Goal: Obtain resource: Download file/media

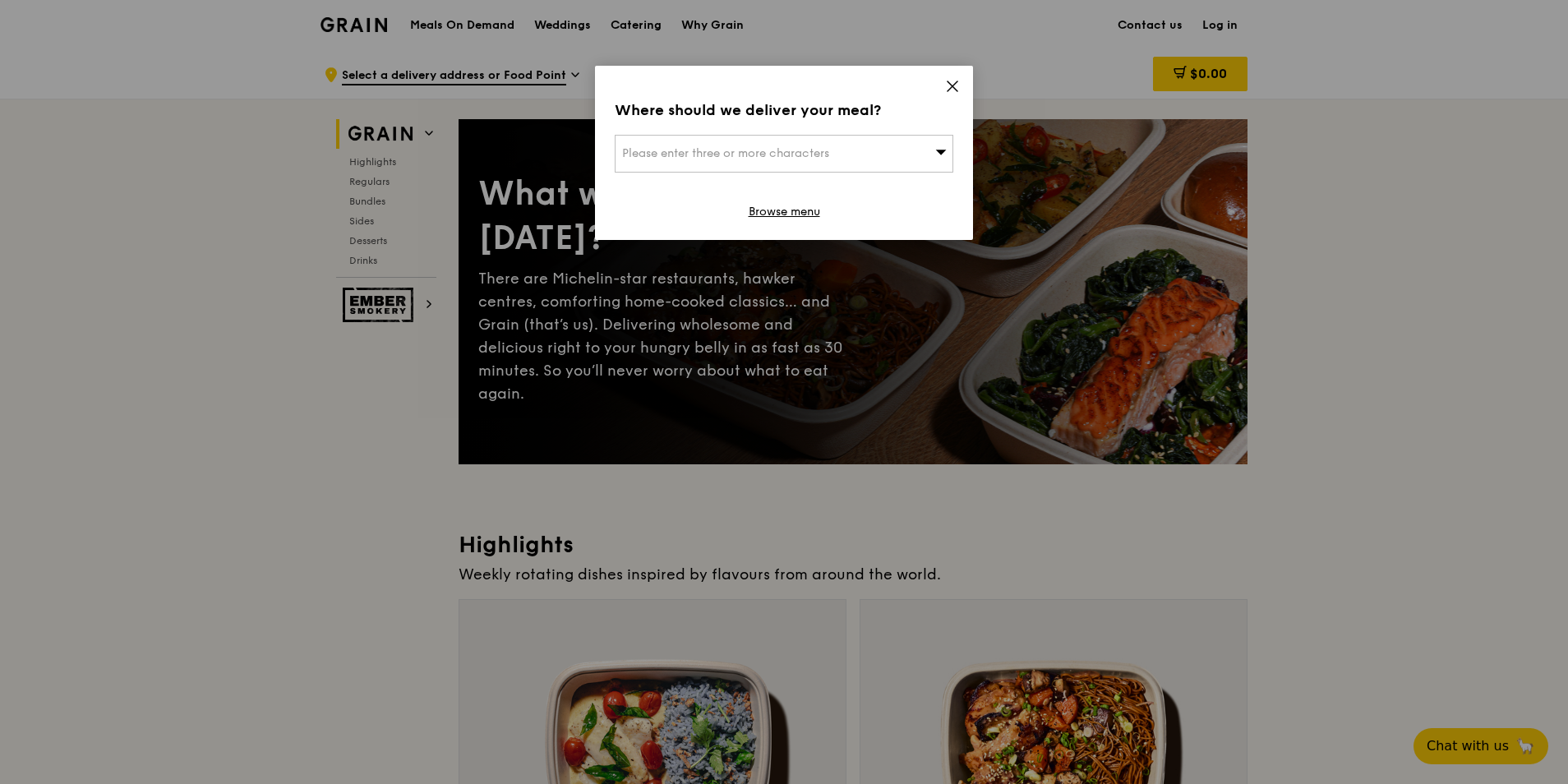
click at [954, 89] on icon at bounding box center [952, 86] width 15 height 15
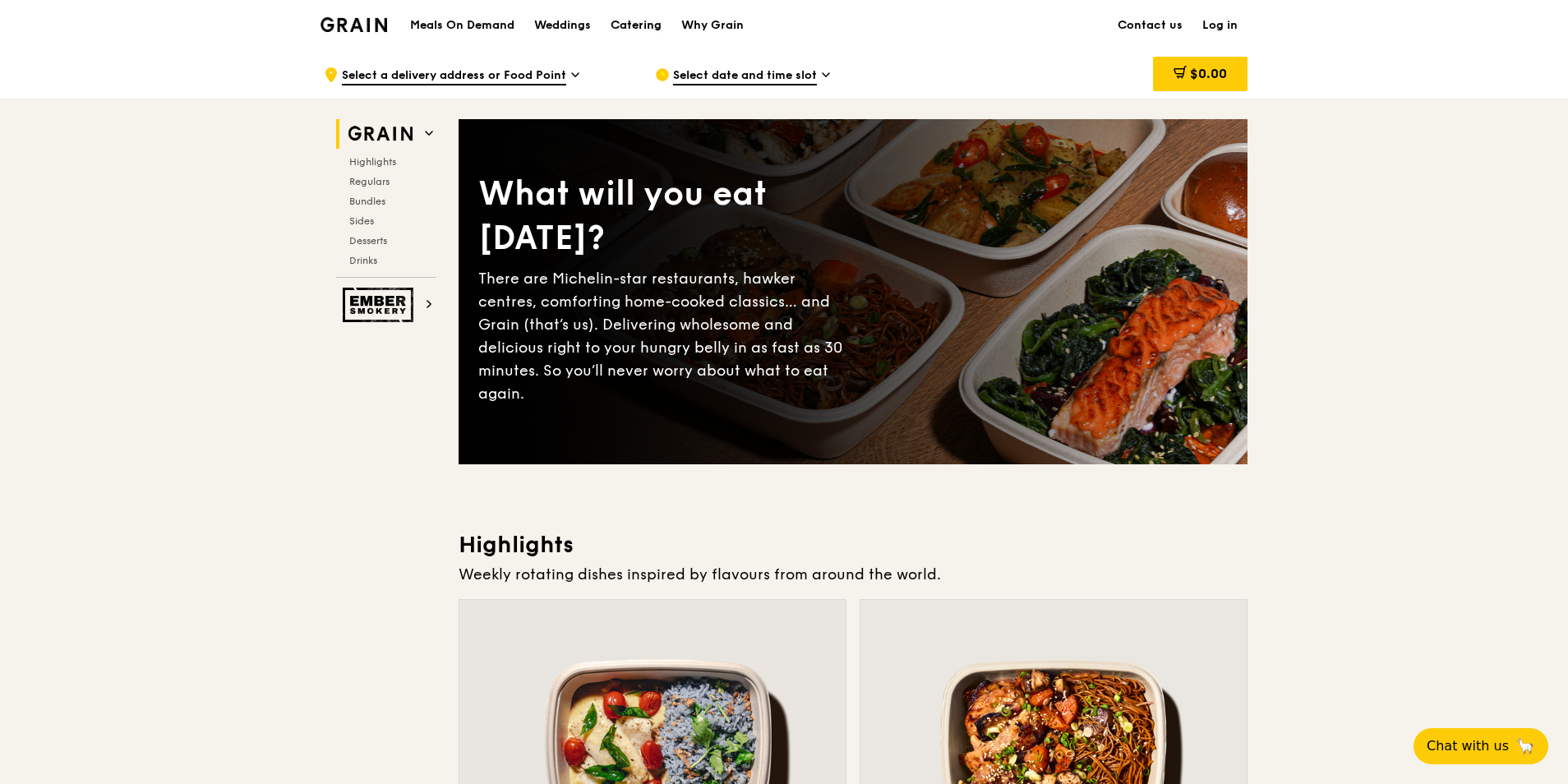
click at [641, 25] on div "Catering" at bounding box center [636, 25] width 51 height 49
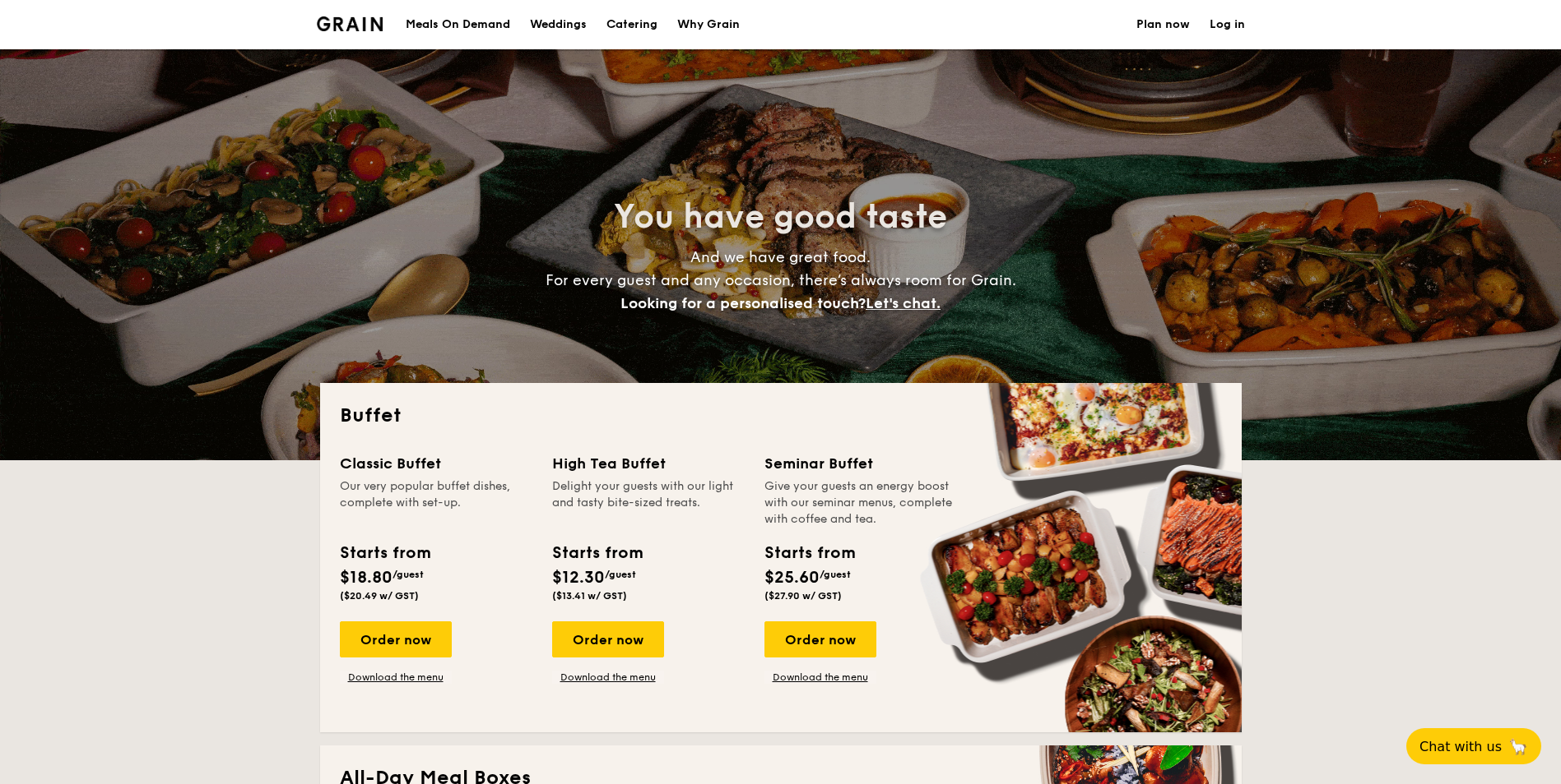
select select
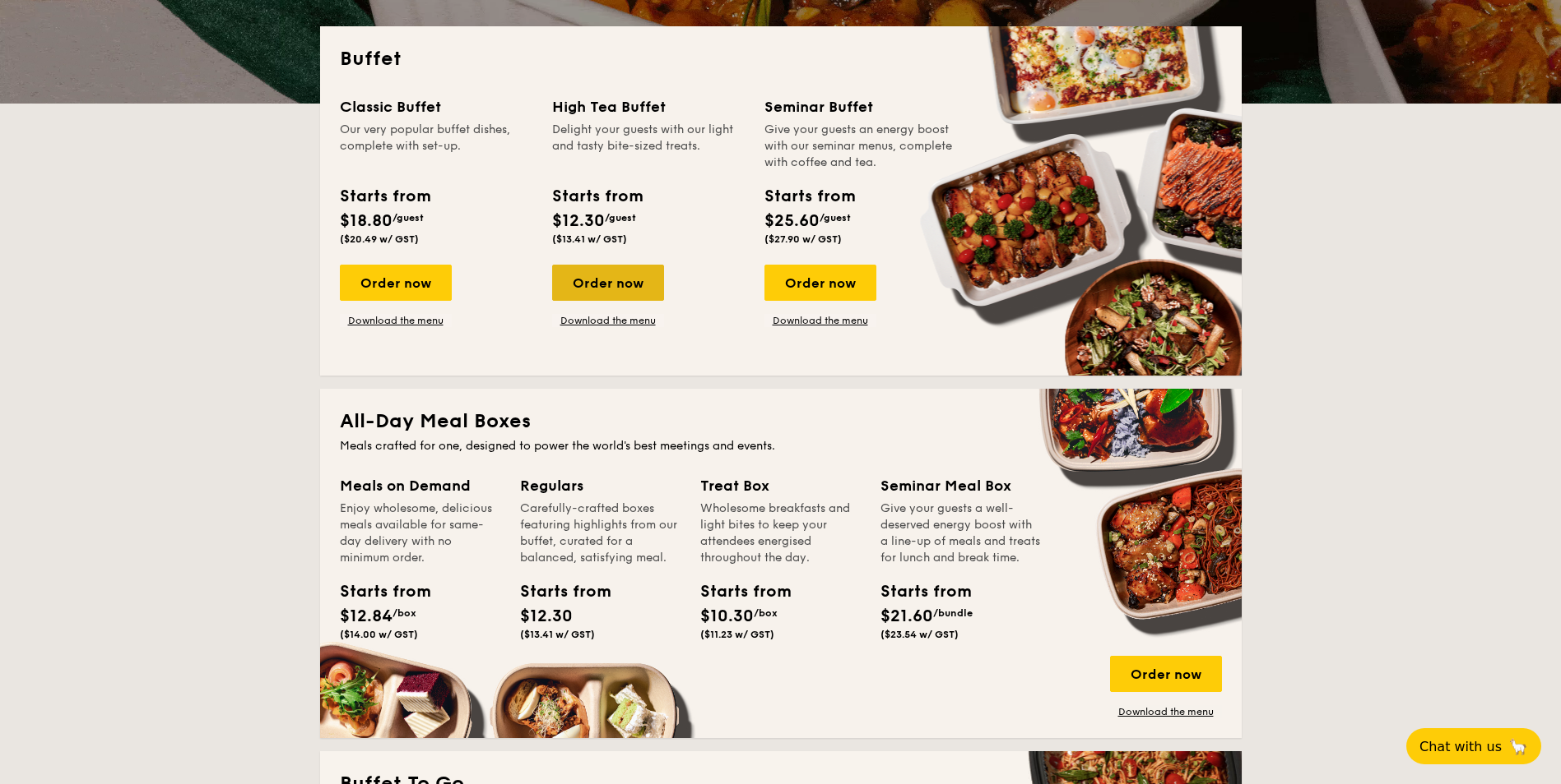
scroll to position [329, 0]
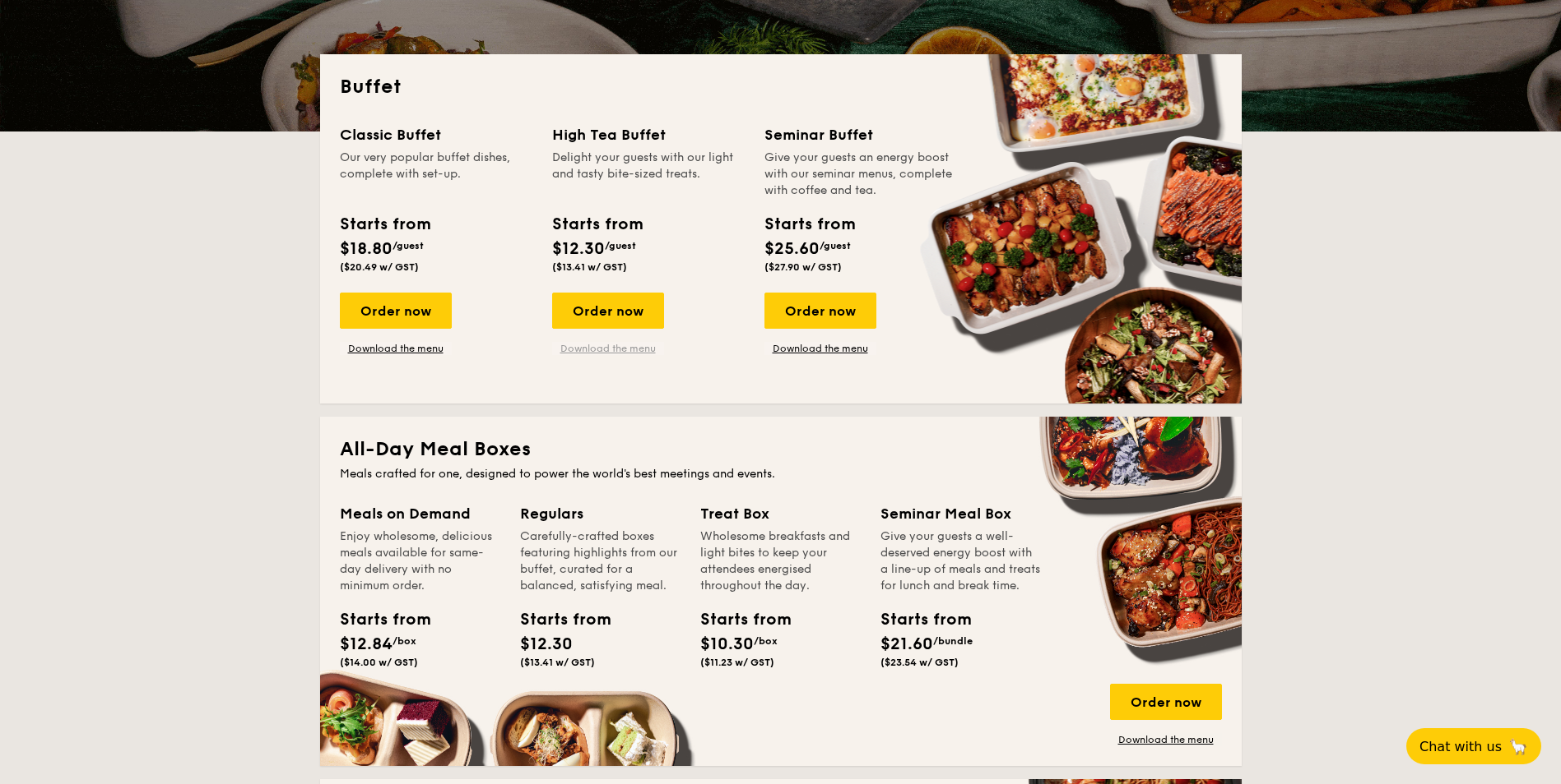
click at [620, 346] on link "Download the menu" at bounding box center [608, 348] width 112 height 13
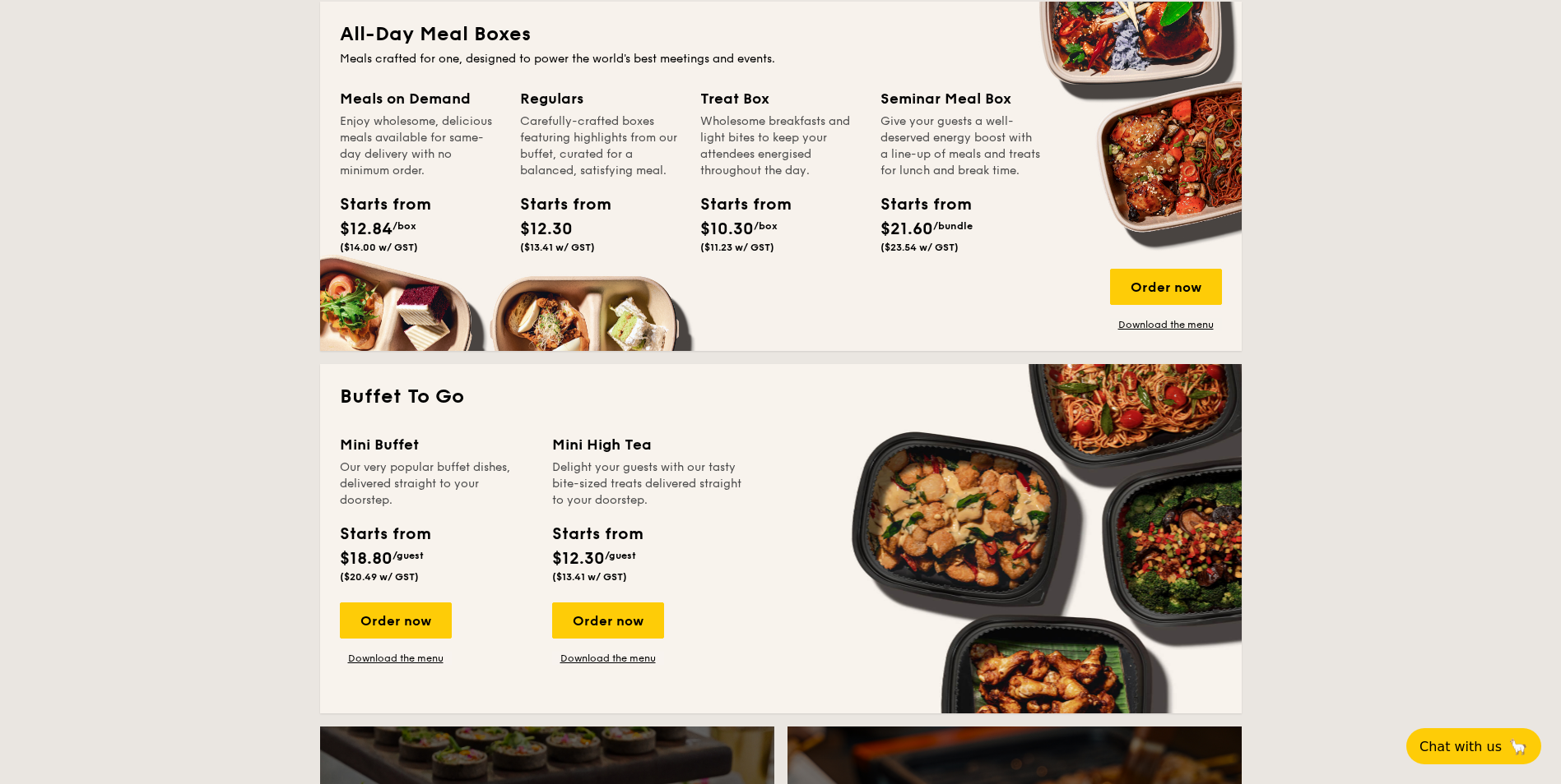
scroll to position [905, 0]
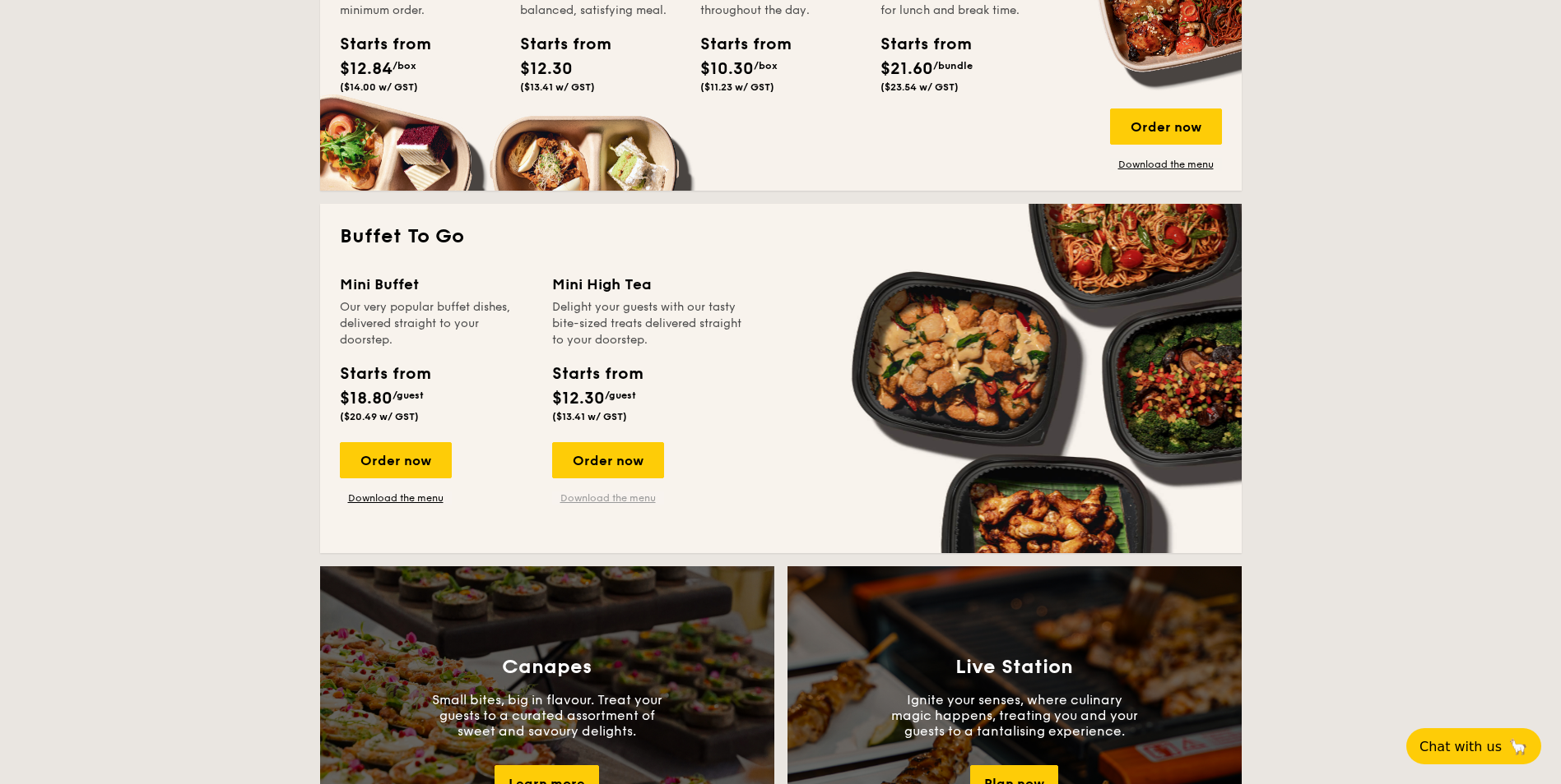
click at [617, 493] on link "Download the menu" at bounding box center [608, 498] width 112 height 13
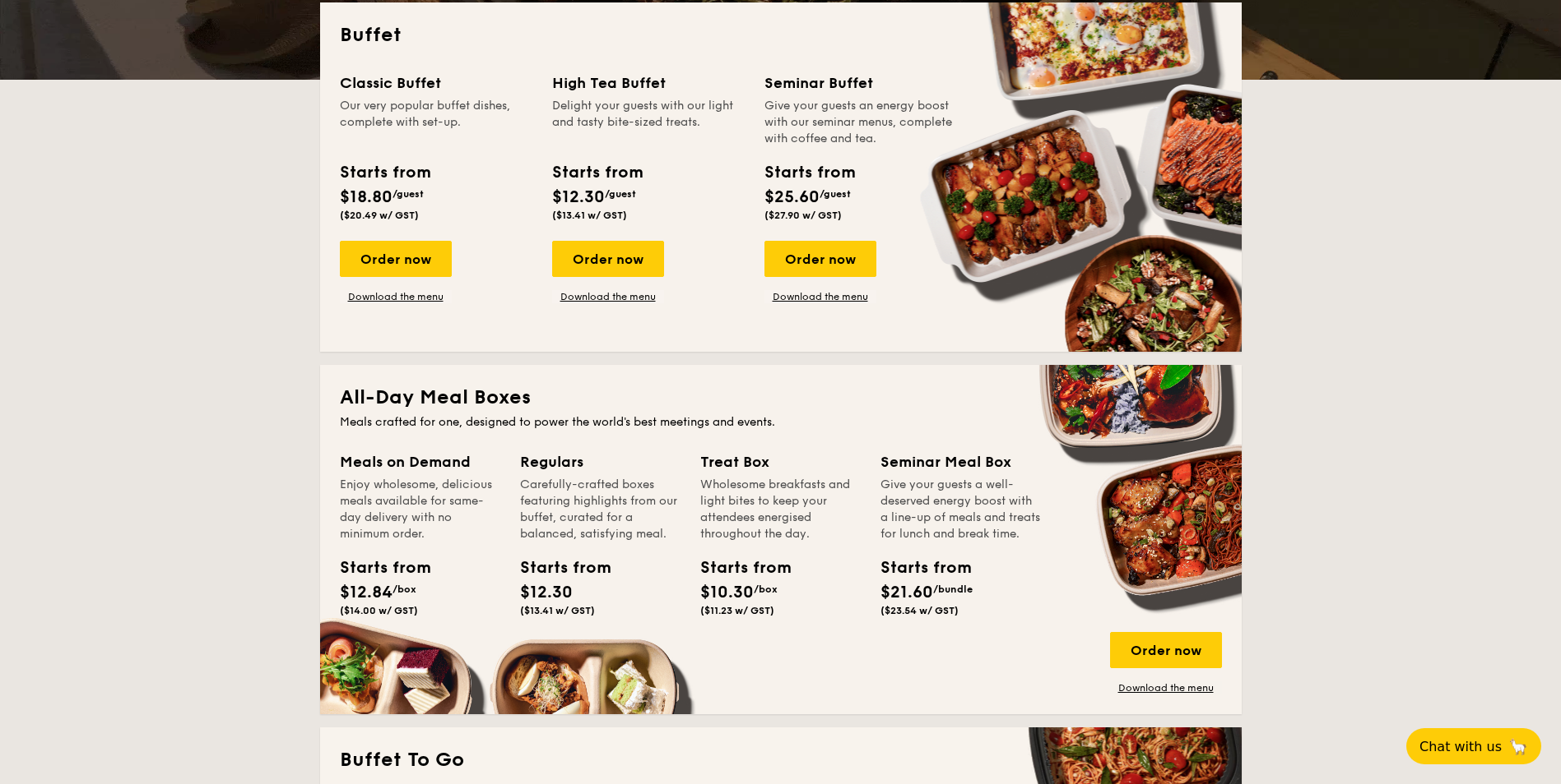
scroll to position [329, 0]
